Goal: Book appointment/travel/reservation

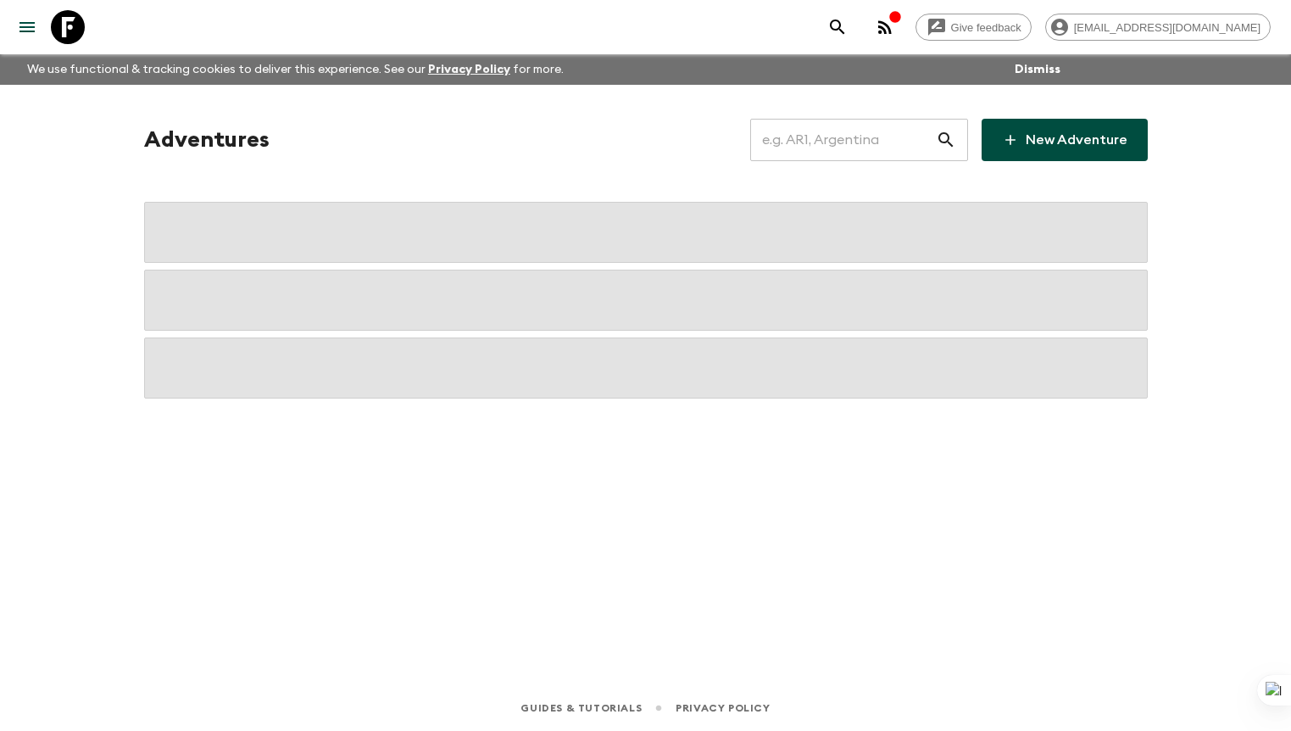
click at [832, 148] on input "text" at bounding box center [843, 139] width 186 height 47
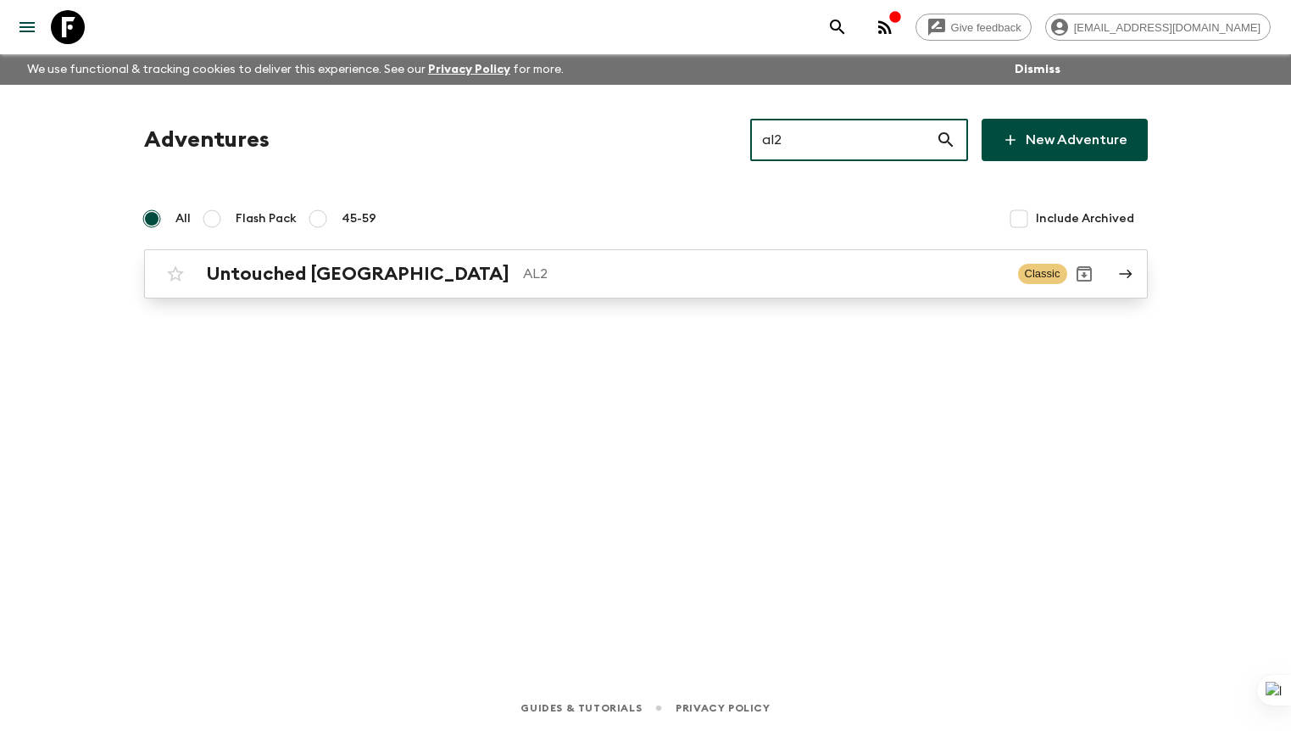
type input "al2"
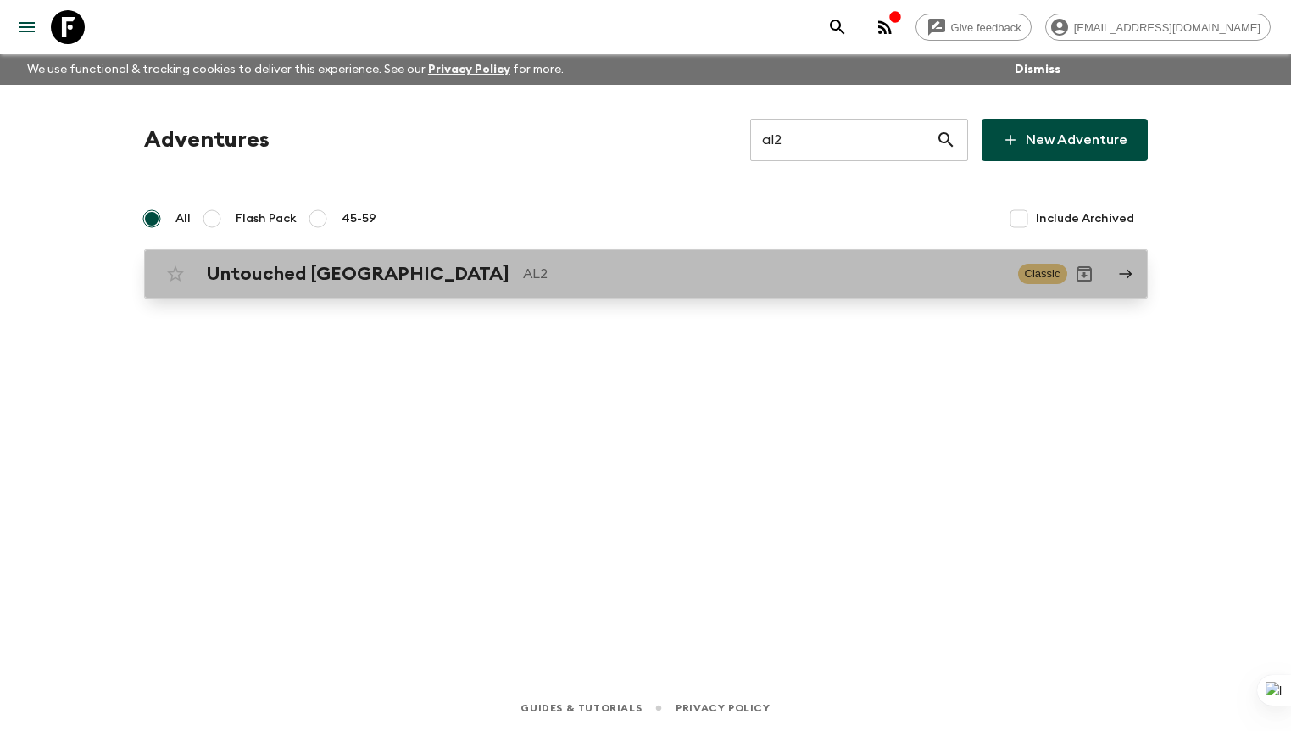
click at [376, 292] on link "Untouched Albania AL2 Classic" at bounding box center [645, 273] width 1003 height 49
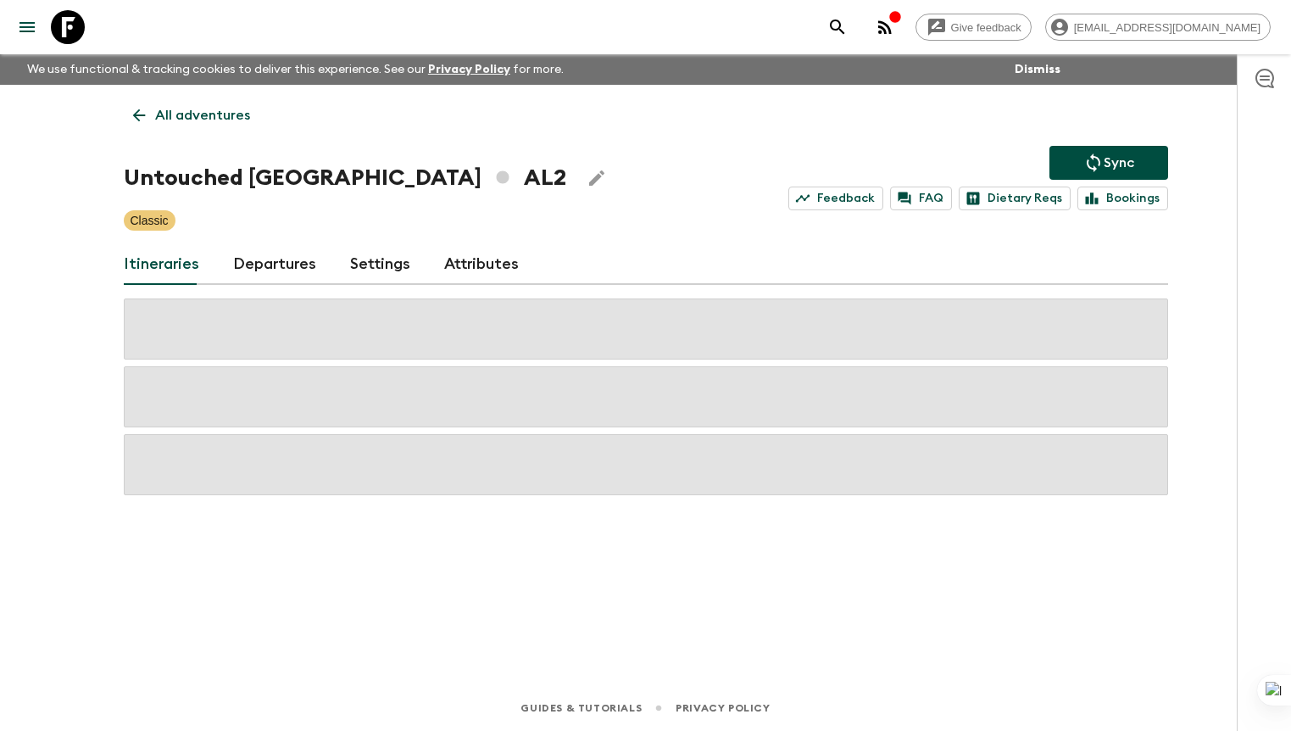
click at [300, 255] on link "Departures" at bounding box center [274, 264] width 83 height 41
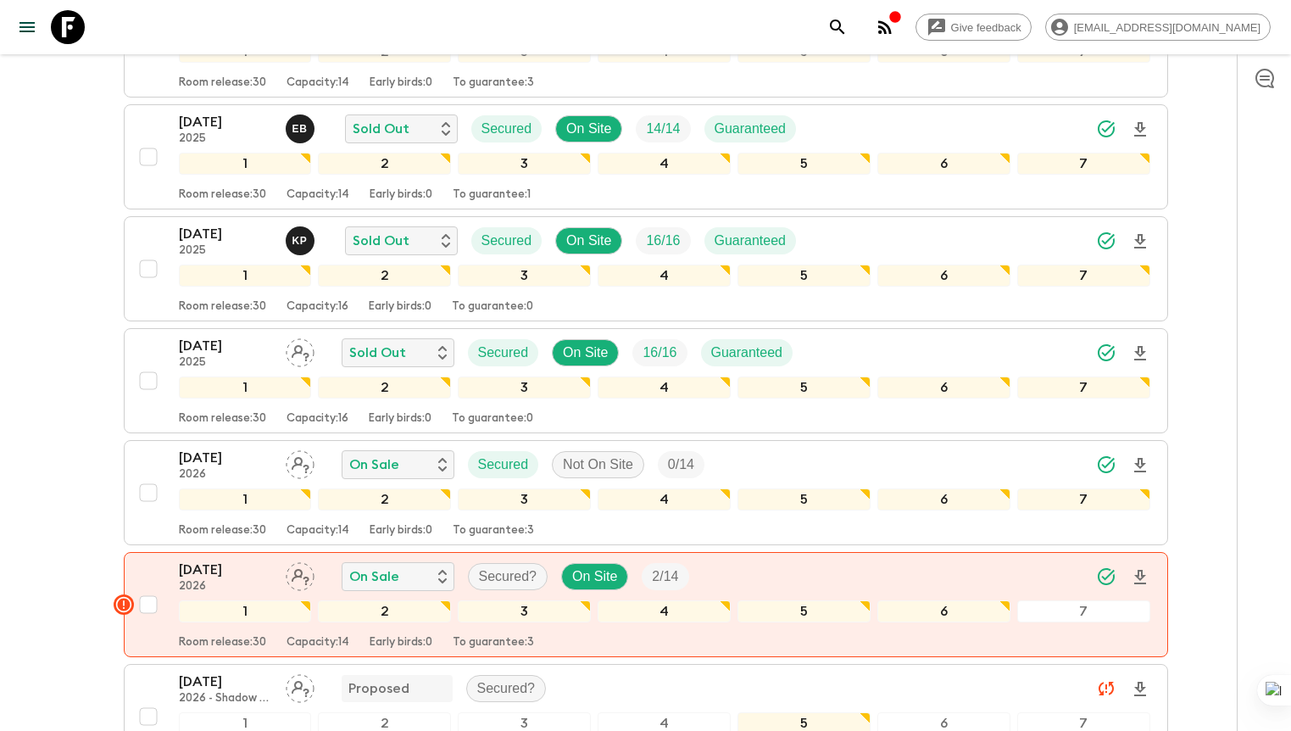
scroll to position [983, 0]
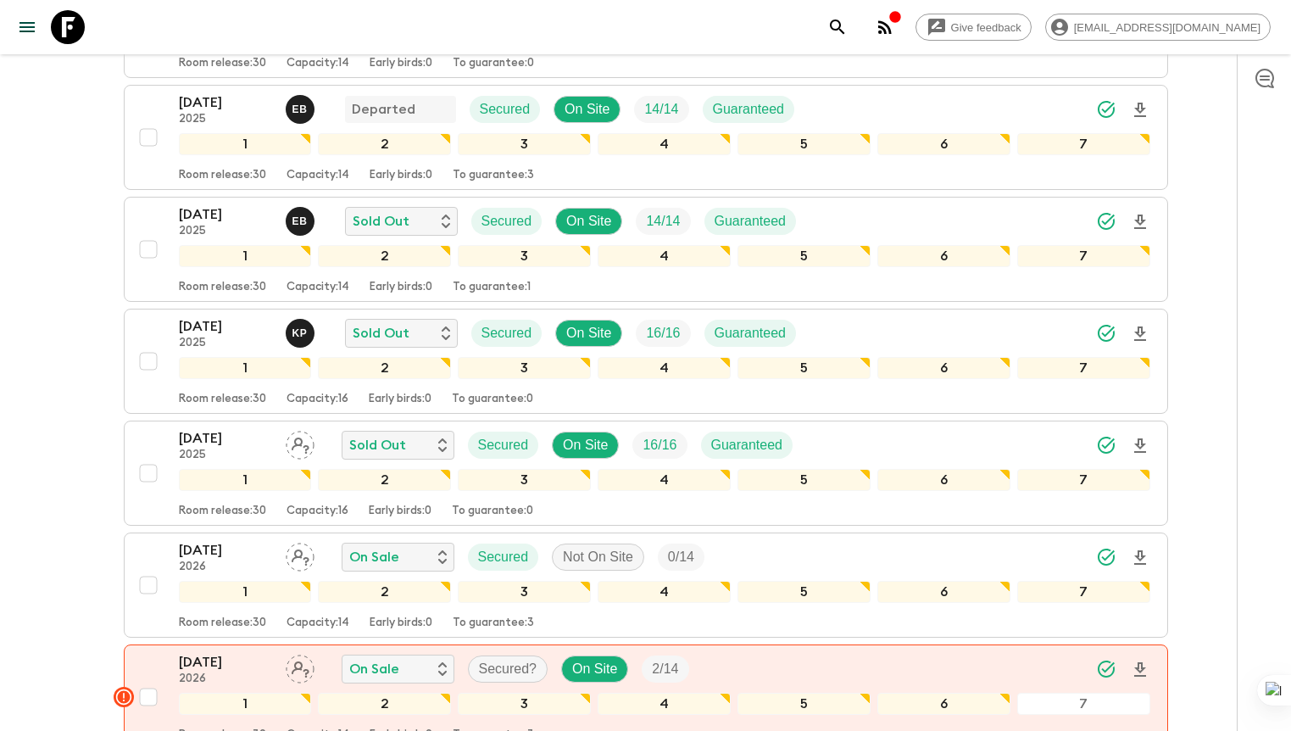
scroll to position [885, 0]
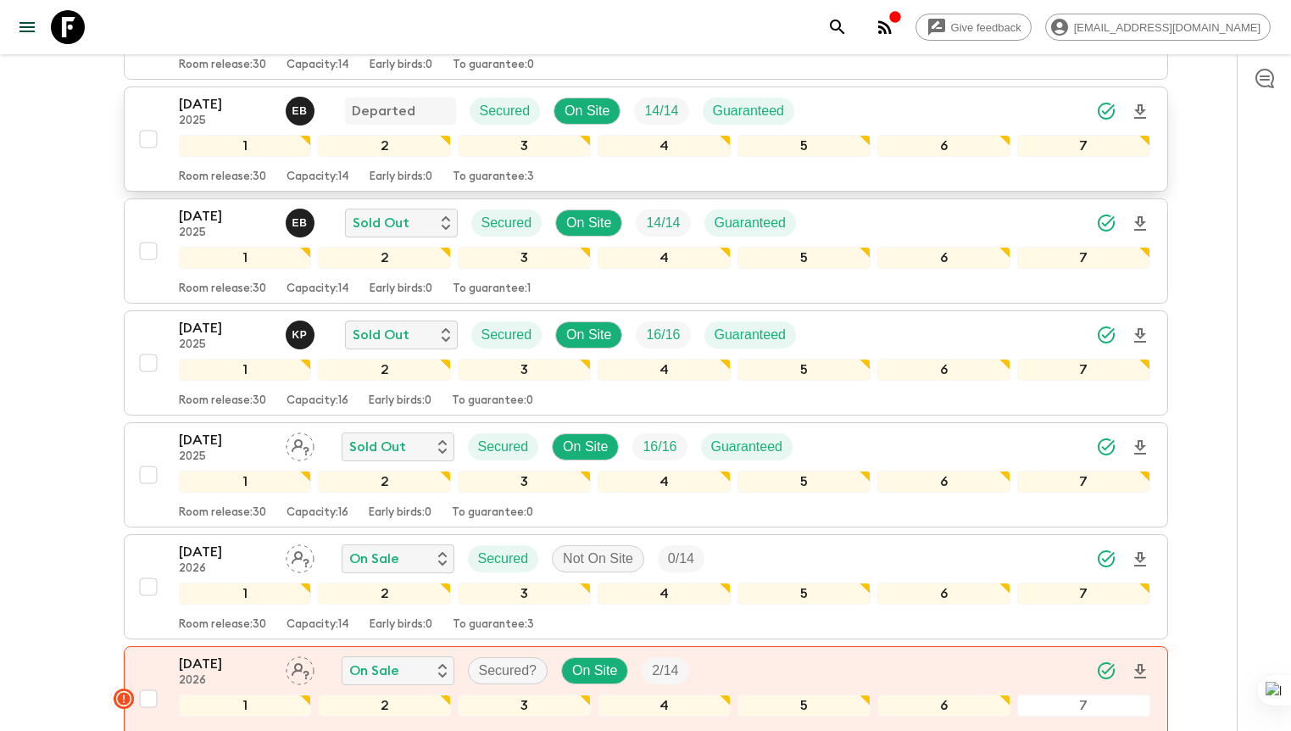
click at [242, 103] on p "[DATE]" at bounding box center [225, 104] width 93 height 20
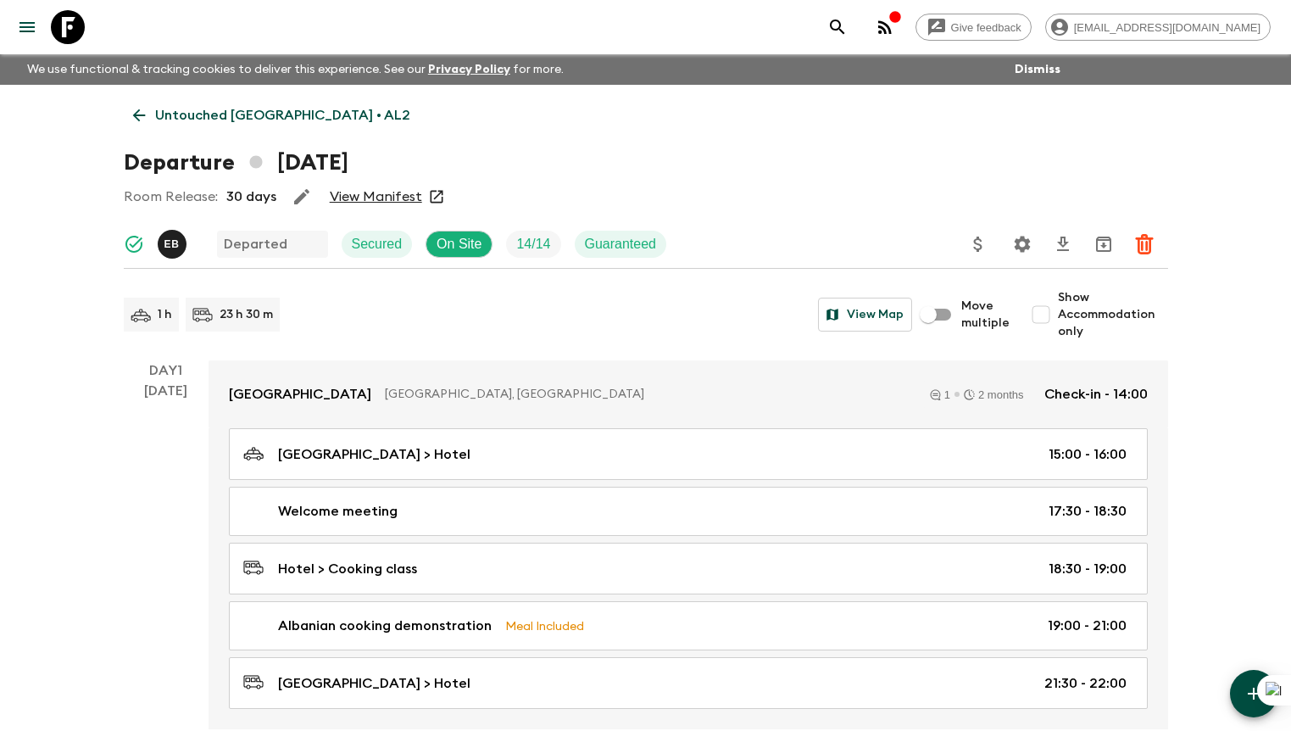
click at [1051, 315] on input "Show Accommodation only" at bounding box center [1041, 314] width 34 height 34
checkbox input "true"
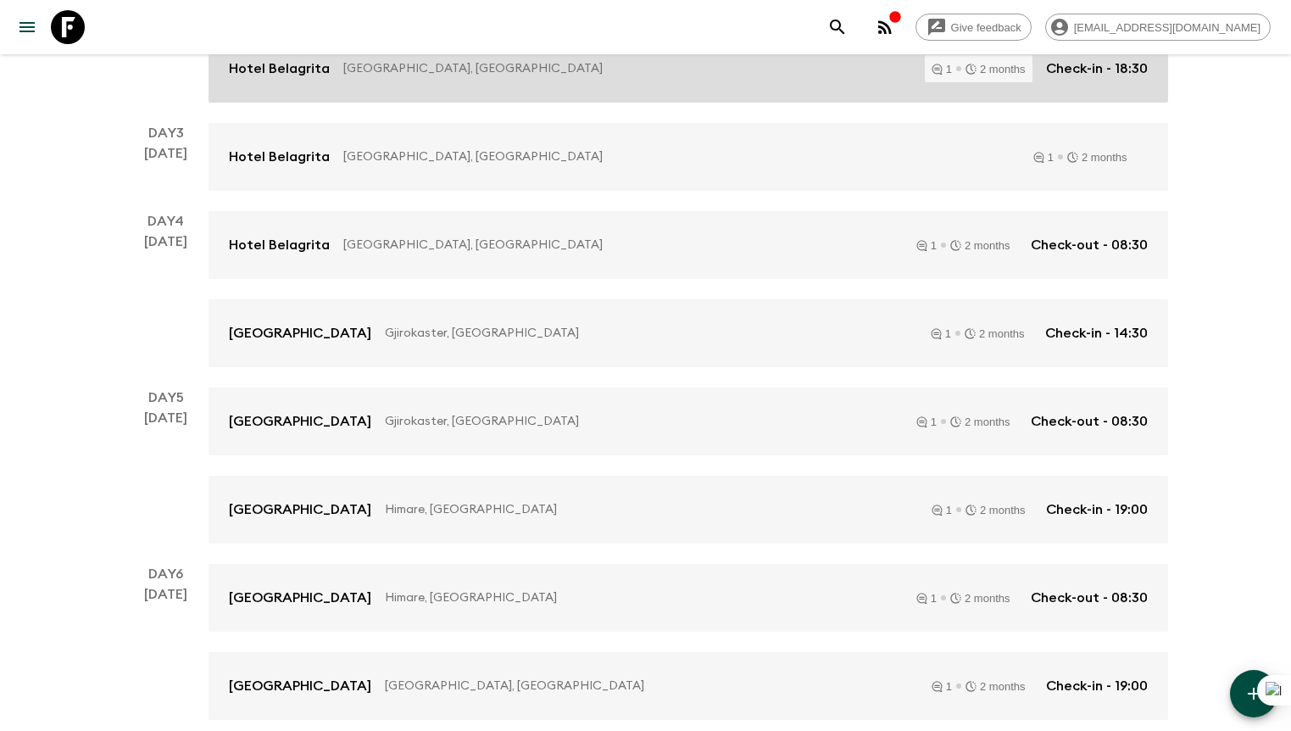
scroll to position [672, 0]
